Goal: Obtain resource: Obtain resource

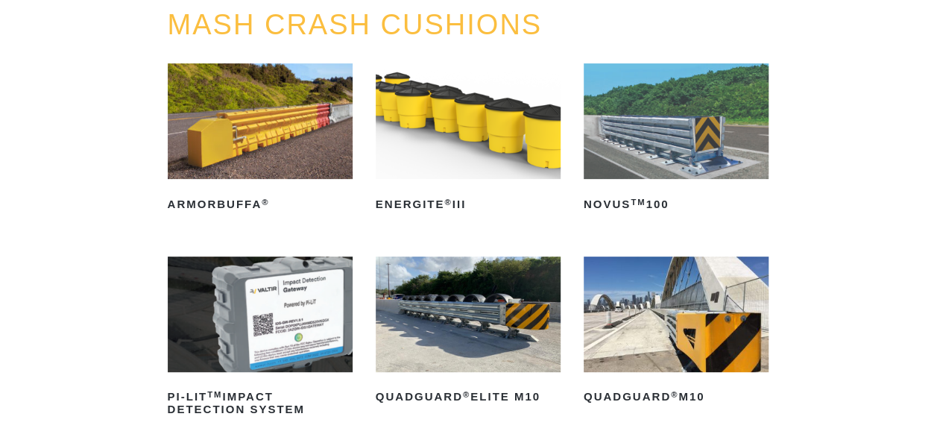
scroll to position [207, 0]
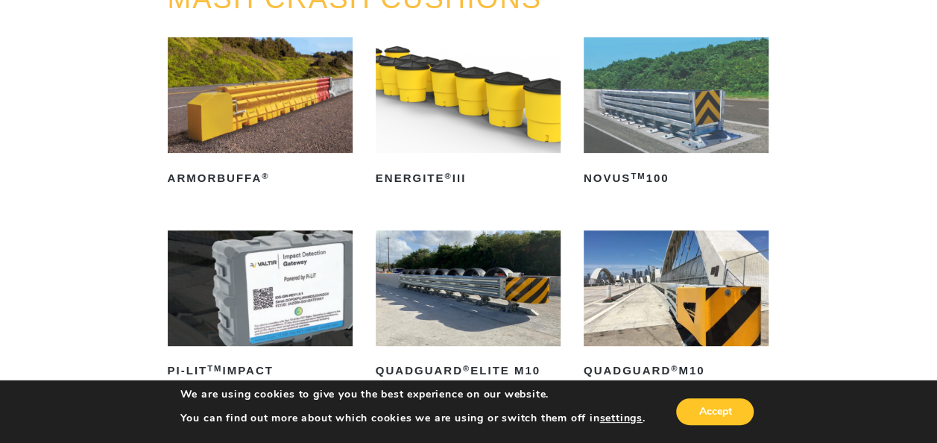
click at [489, 292] on img at bounding box center [468, 288] width 185 height 116
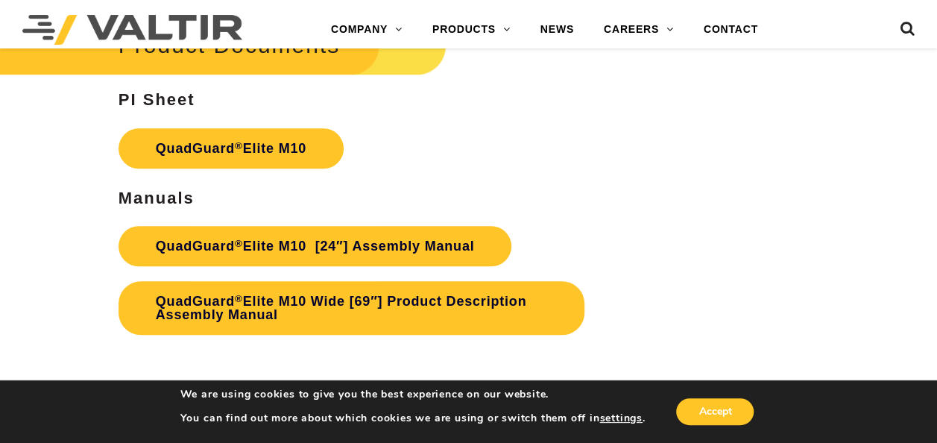
scroll to position [6119, 0]
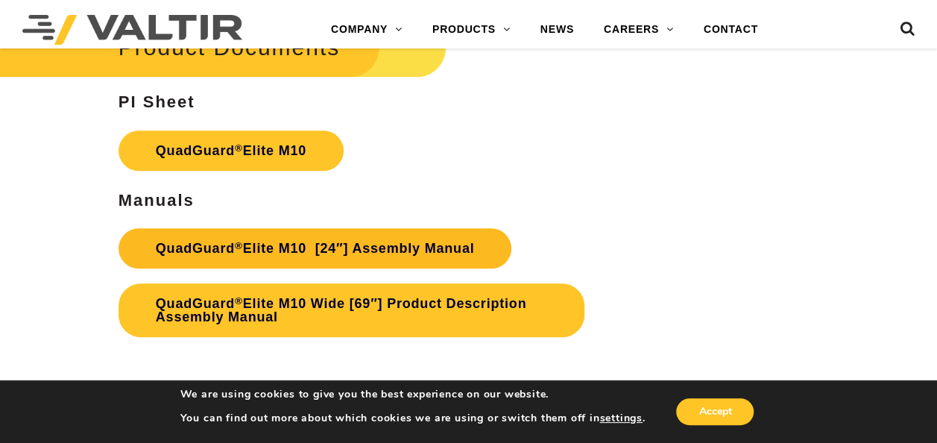
click at [283, 239] on link "QuadGuard ® Elite M10 [24″] Assembly Manual" at bounding box center [316, 248] width 394 height 40
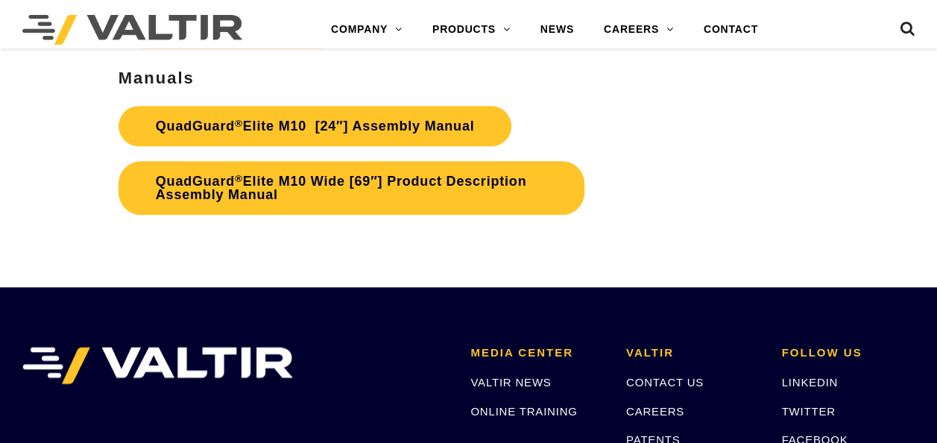
scroll to position [6119, 0]
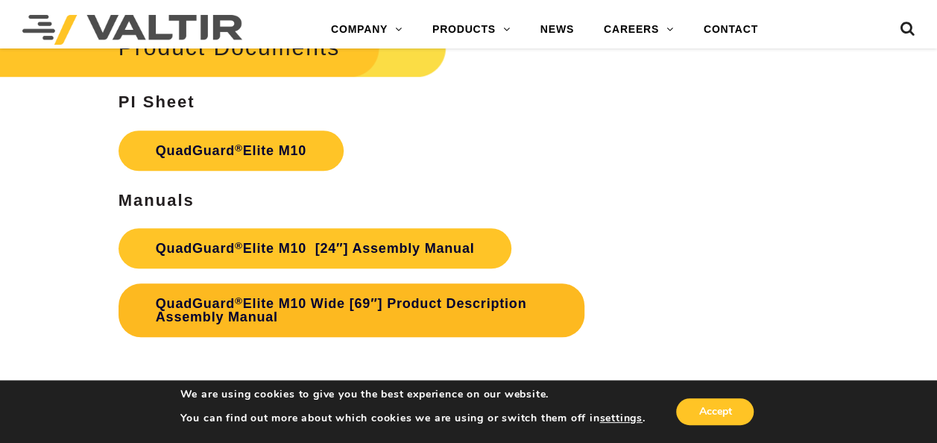
click at [279, 295] on link "QuadGuard ® Elite M10 Wide [69″] Product Description Assembly Manual" at bounding box center [352, 310] width 466 height 54
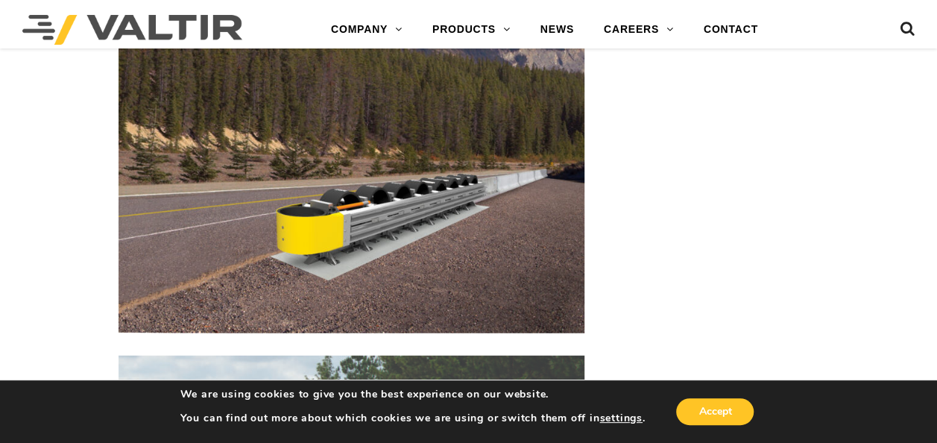
scroll to position [4647, 0]
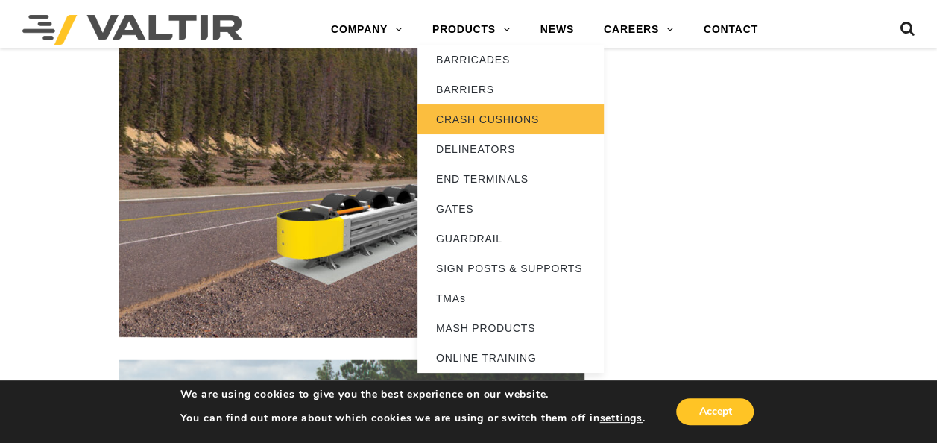
click at [465, 117] on link "CRASH CUSHIONS" at bounding box center [511, 119] width 186 height 30
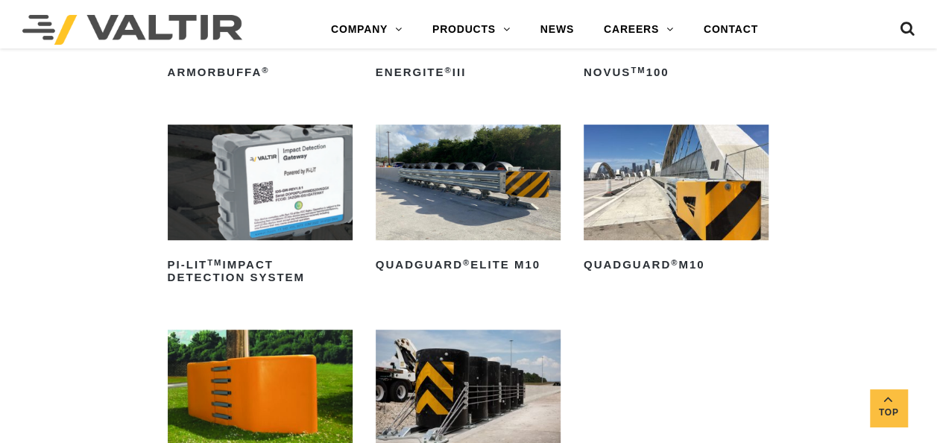
scroll to position [313, 0]
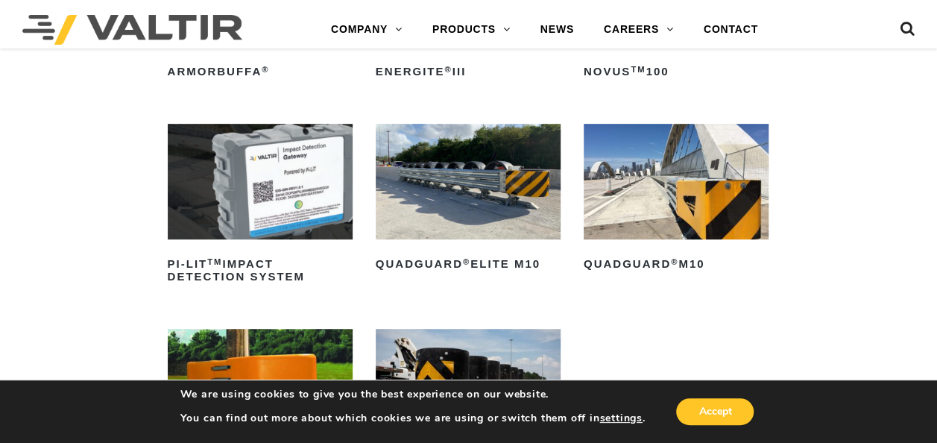
click at [444, 379] on img at bounding box center [468, 387] width 185 height 116
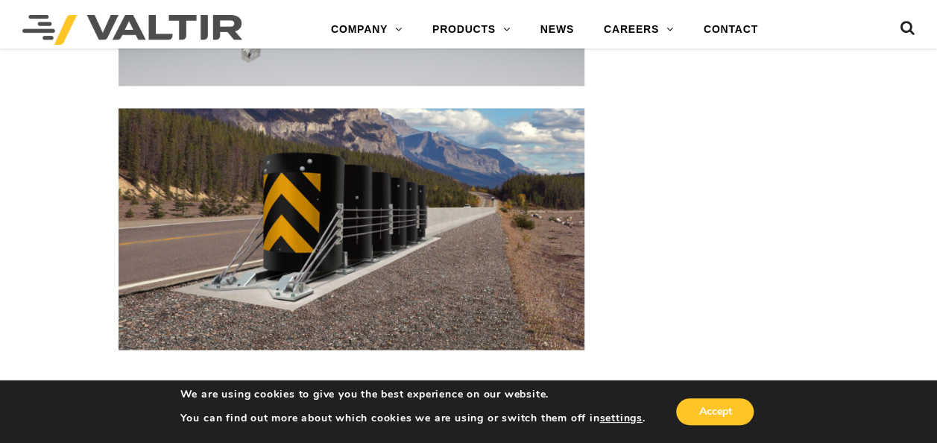
scroll to position [3862, 0]
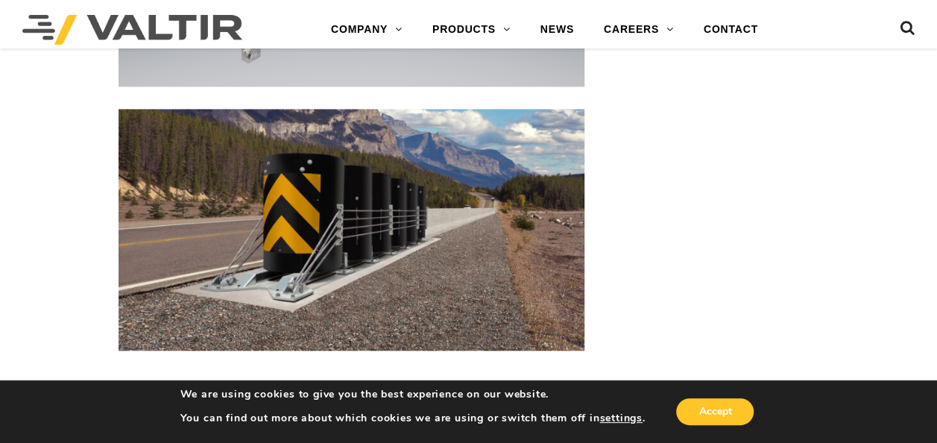
click at [408, 251] on img at bounding box center [352, 230] width 466 height 242
